Goal: Task Accomplishment & Management: Manage account settings

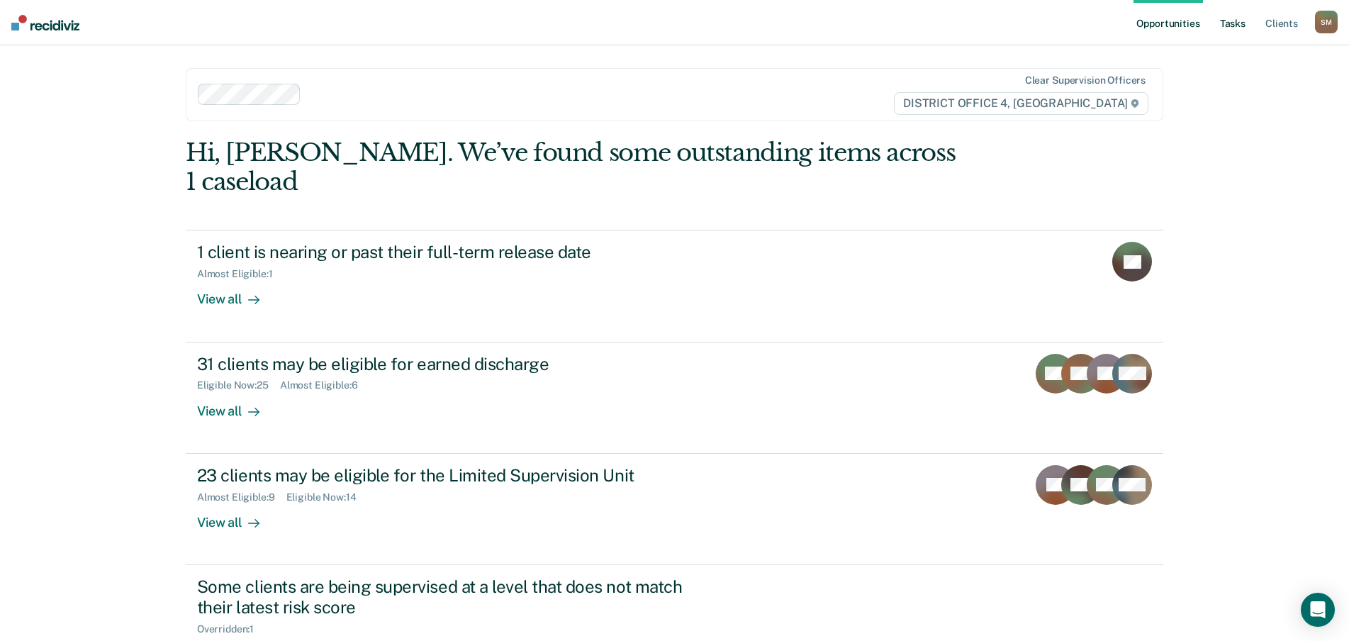
click at [1234, 21] on link "Tasks" at bounding box center [1232, 22] width 31 height 45
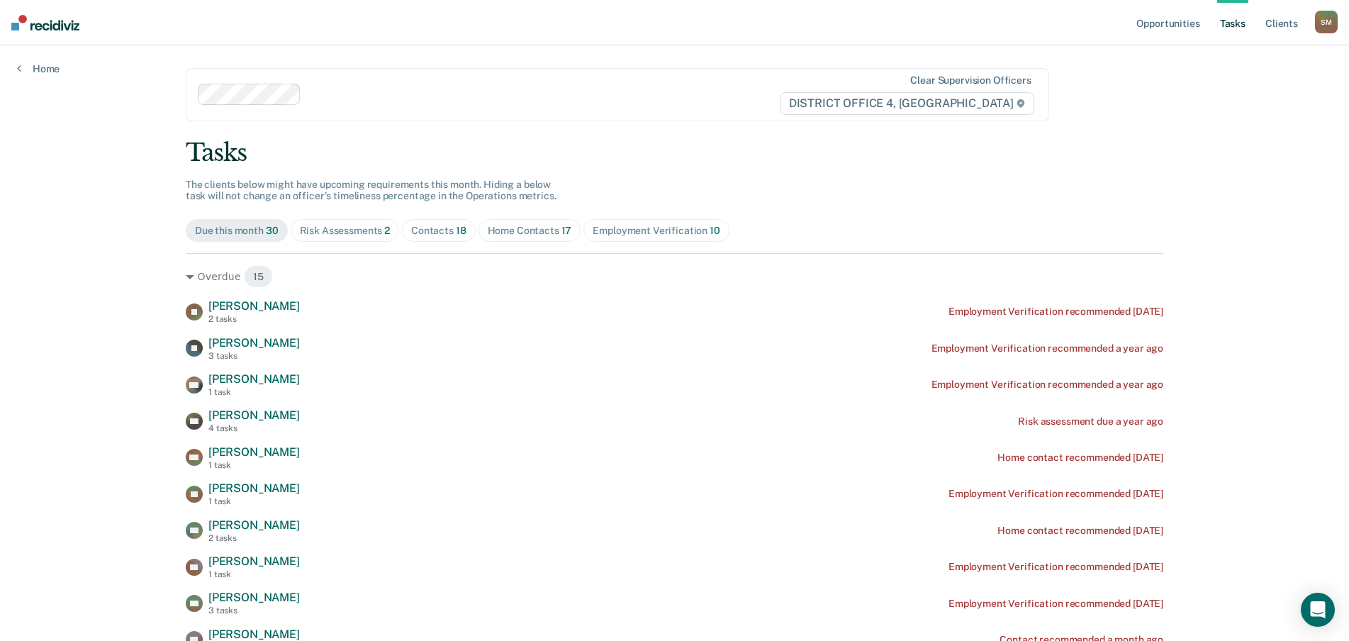
click at [418, 233] on div "Contacts 18" at bounding box center [438, 231] width 55 height 12
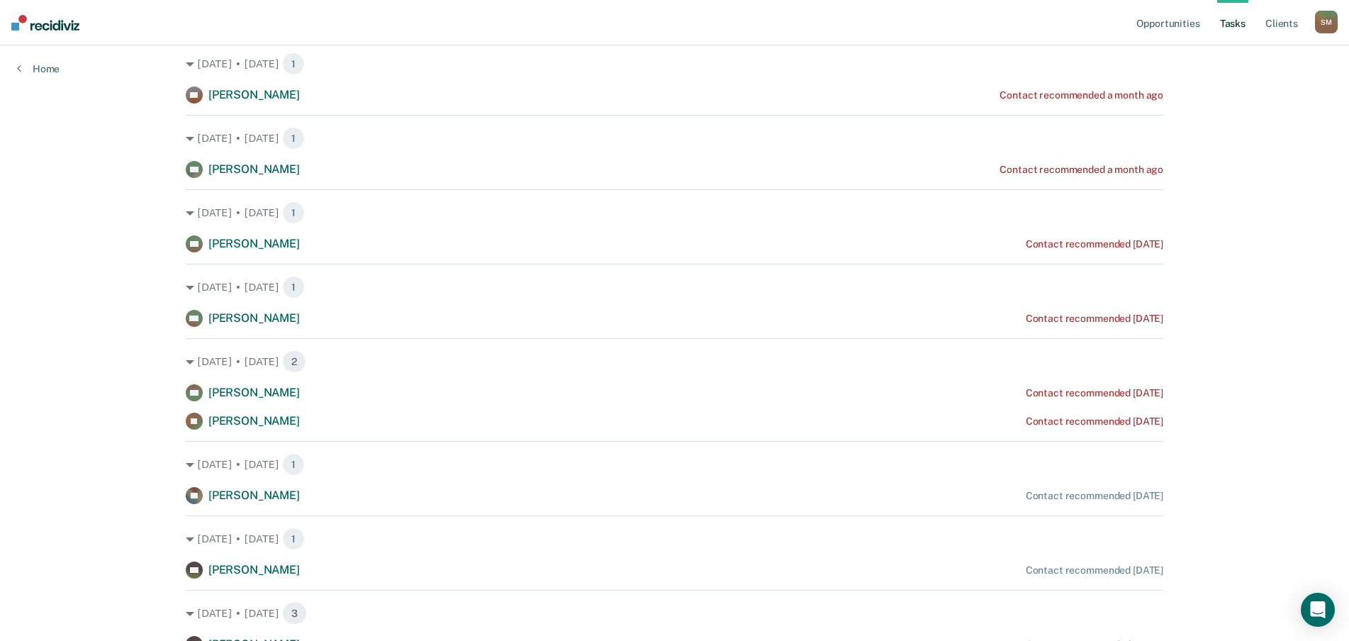
scroll to position [142, 0]
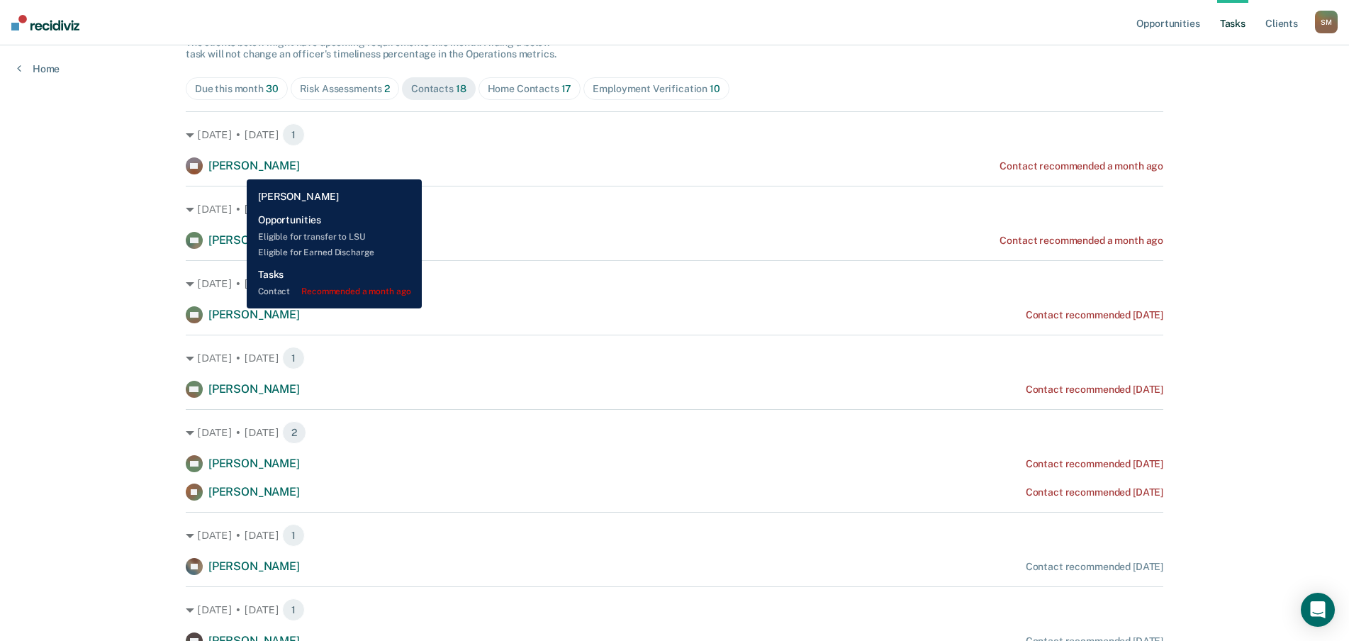
click at [236, 169] on span "[PERSON_NAME]" at bounding box center [253, 165] width 91 height 13
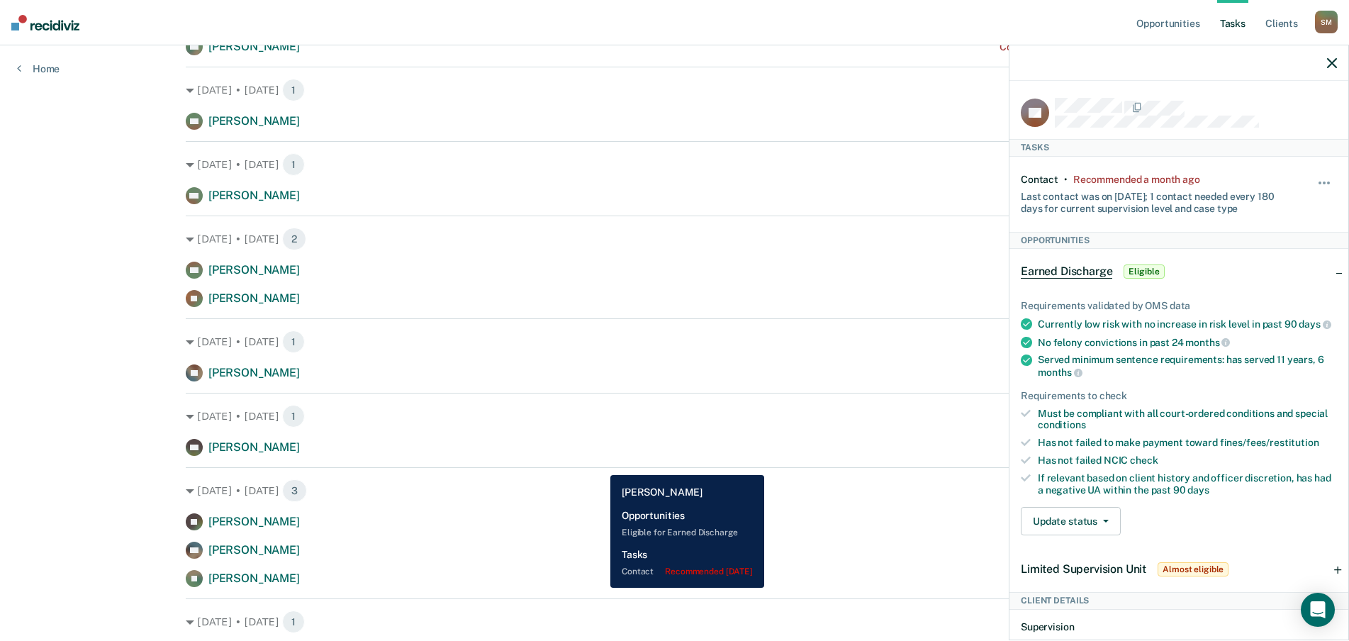
scroll to position [354, 0]
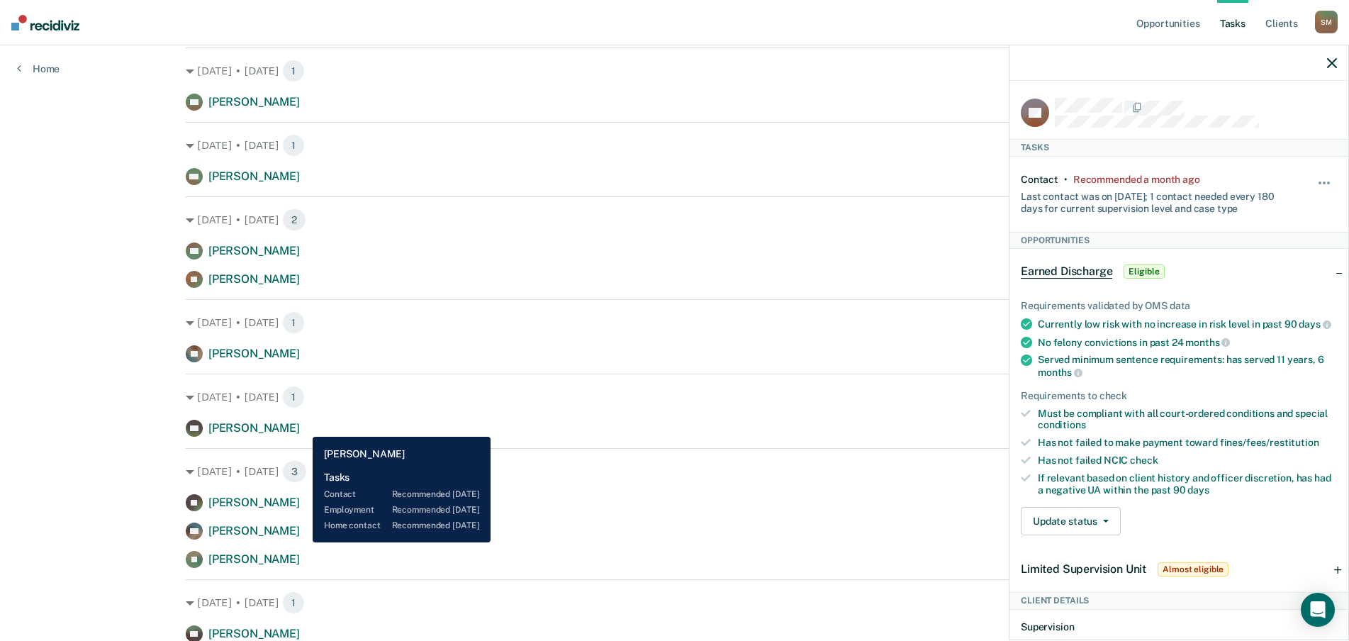
click at [300, 426] on span "[PERSON_NAME]" at bounding box center [253, 427] width 91 height 13
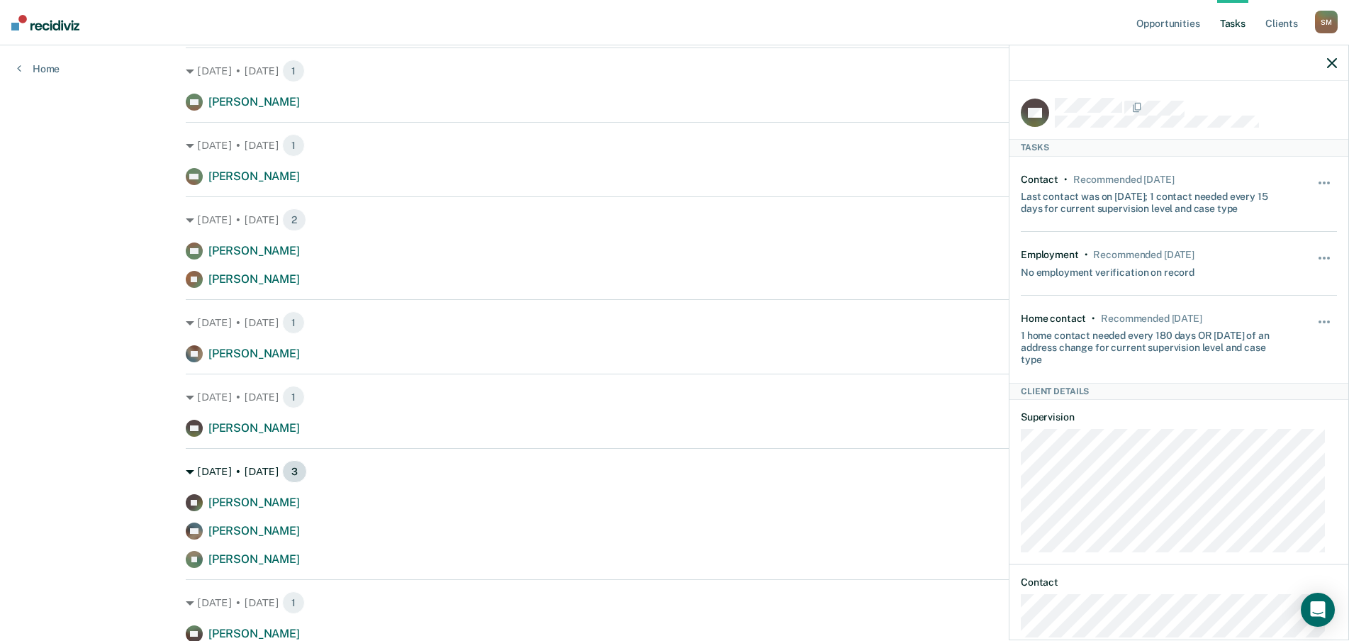
click at [558, 472] on div "[DATE] • [DATE] 3" at bounding box center [674, 471] width 977 height 23
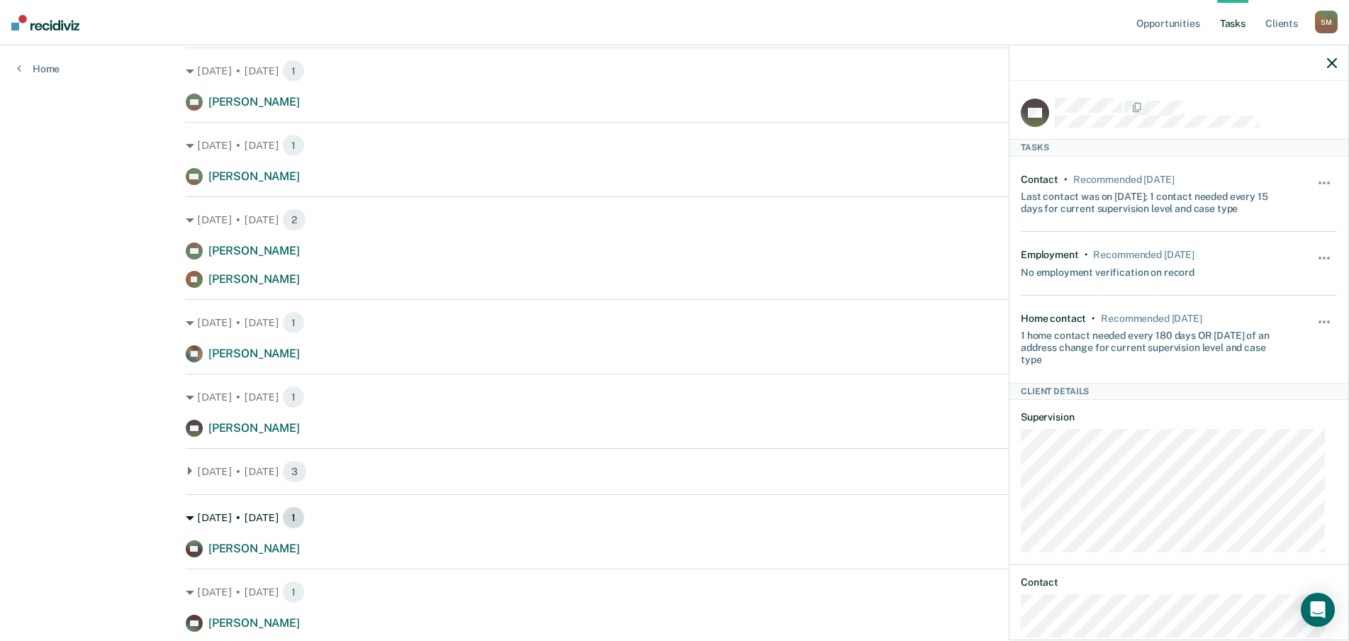
click at [743, 518] on div "[DATE] • [DATE] 1" at bounding box center [674, 517] width 977 height 23
drag, startPoint x: 1330, startPoint y: 62, endPoint x: 1318, endPoint y: 63, distance: 11.4
click at [1323, 62] on div at bounding box center [1178, 62] width 339 height 35
click at [1330, 67] on icon "button" at bounding box center [1332, 63] width 10 height 10
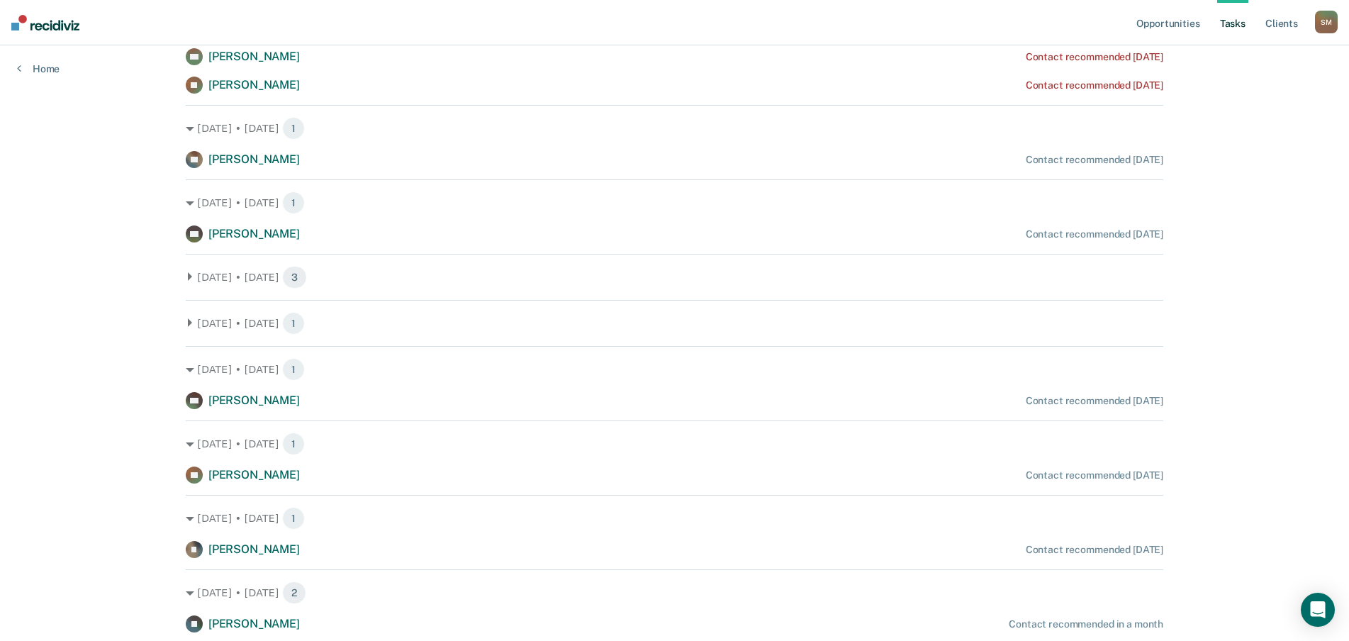
scroll to position [638, 0]
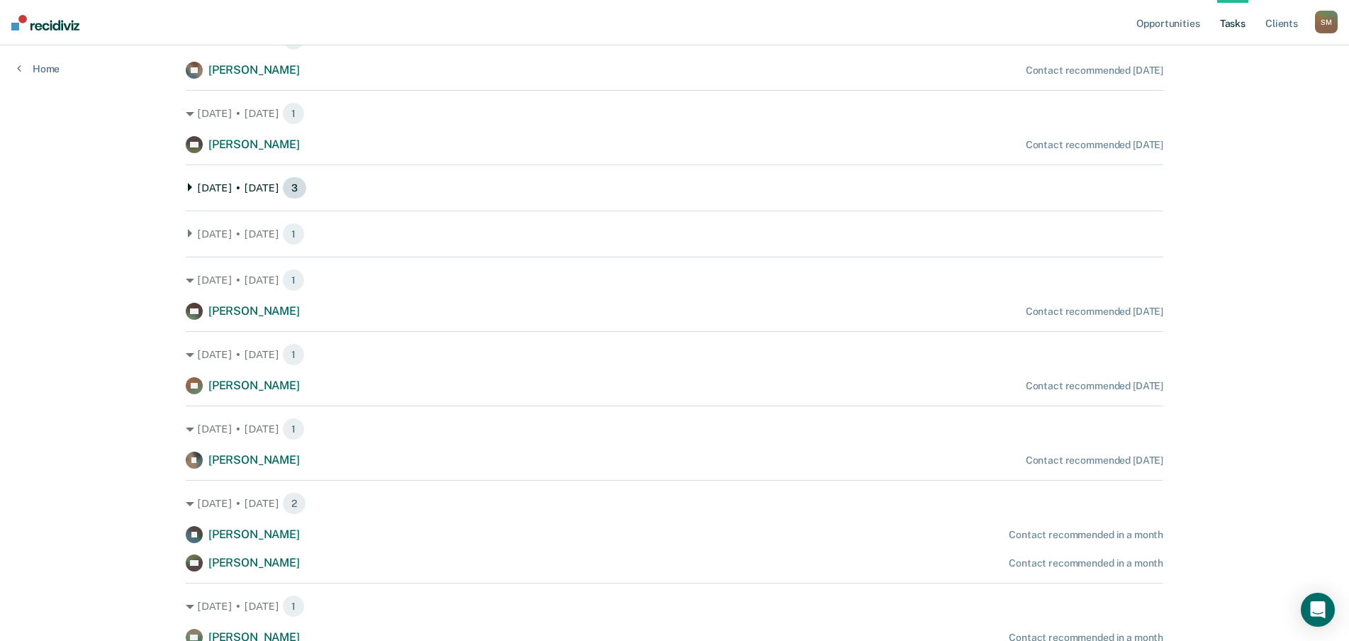
click at [188, 186] on icon at bounding box center [190, 187] width 4 height 9
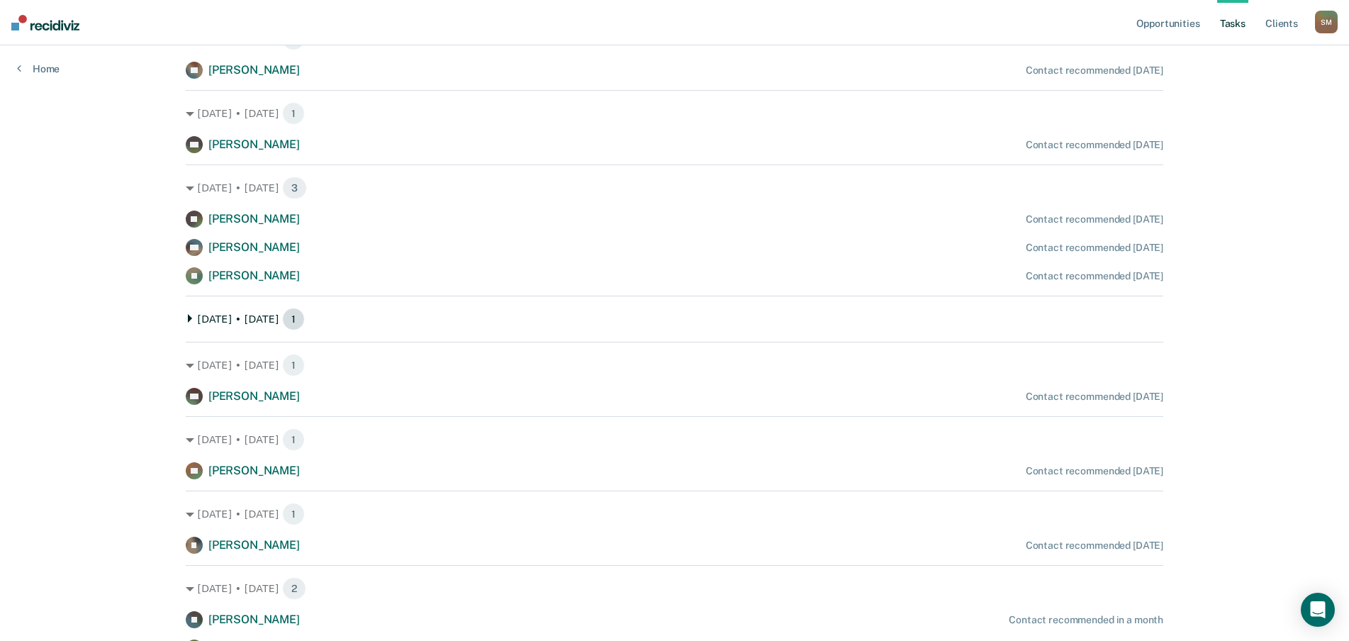
click at [186, 321] on icon at bounding box center [190, 318] width 9 height 9
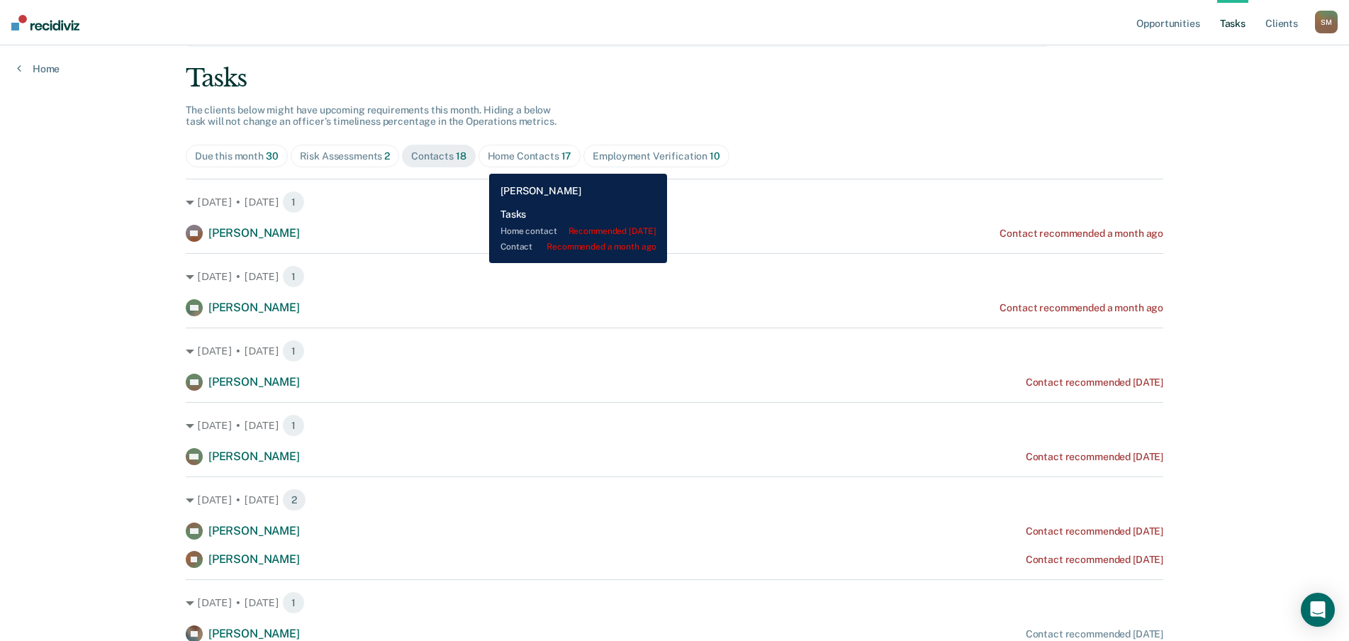
scroll to position [71, 0]
